Goal: Navigation & Orientation: Find specific page/section

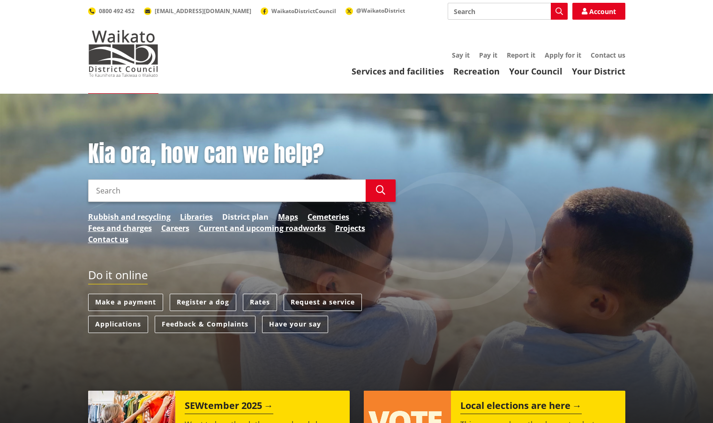
click at [239, 216] on link "District plan" at bounding box center [245, 216] width 46 height 11
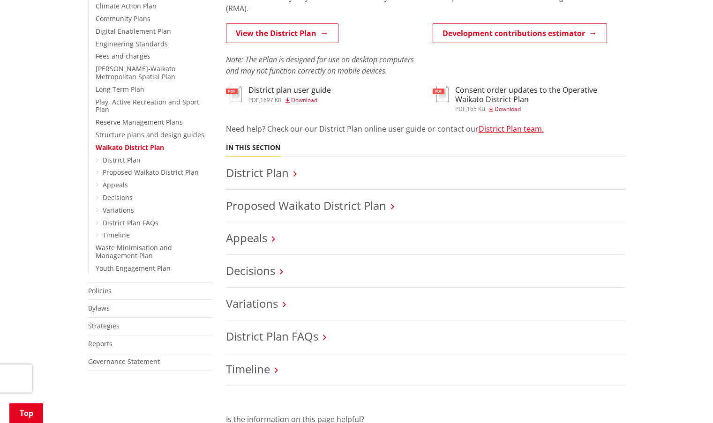
scroll to position [281, 0]
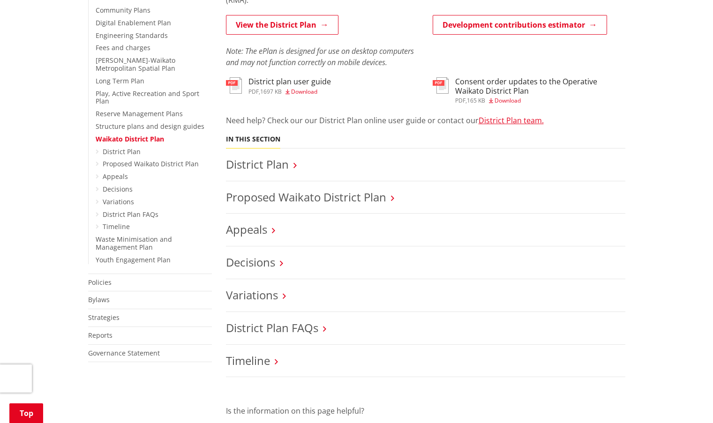
click at [393, 198] on icon at bounding box center [392, 198] width 3 height 8
click at [343, 200] on link "Proposed Waikato District Plan" at bounding box center [306, 196] width 160 height 15
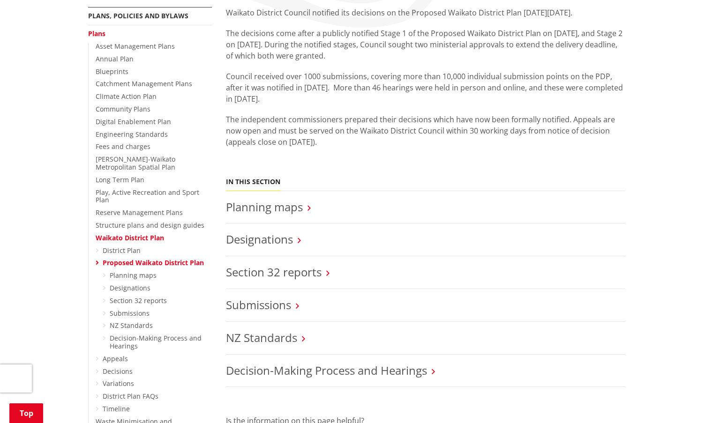
scroll to position [187, 0]
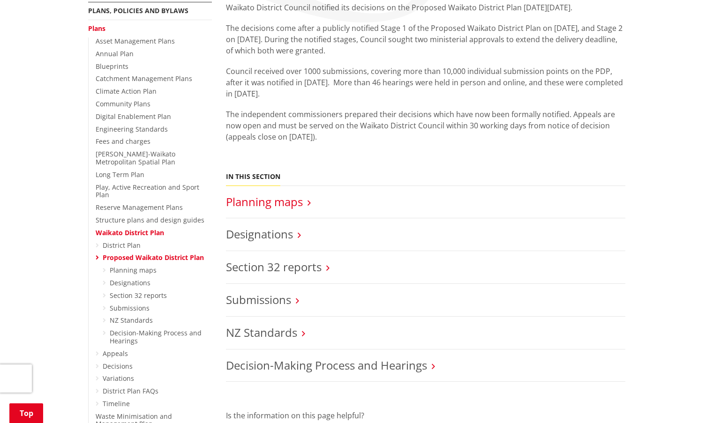
click at [290, 202] on link "Planning maps" at bounding box center [264, 201] width 77 height 15
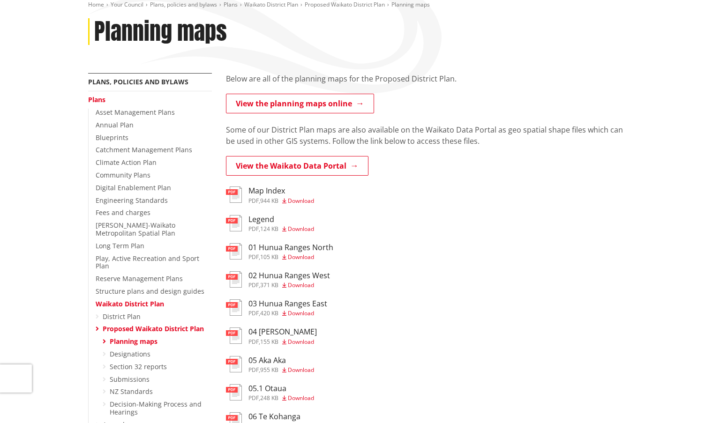
scroll to position [141, 0]
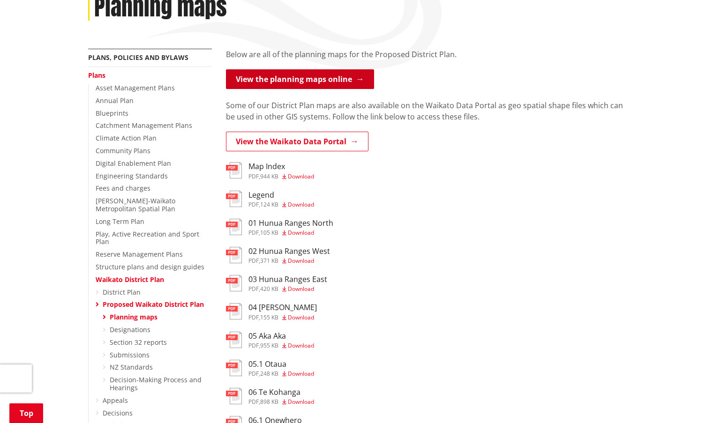
click at [300, 81] on link "View the planning maps online" at bounding box center [300, 79] width 148 height 20
